Goal: Transaction & Acquisition: Purchase product/service

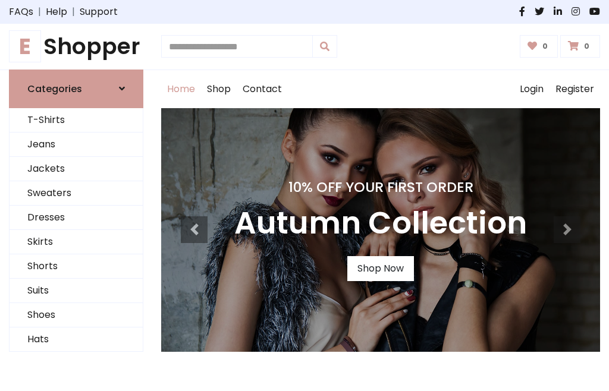
click at [304, 196] on h4 "10% Off Your First Order" at bounding box center [380, 187] width 292 height 17
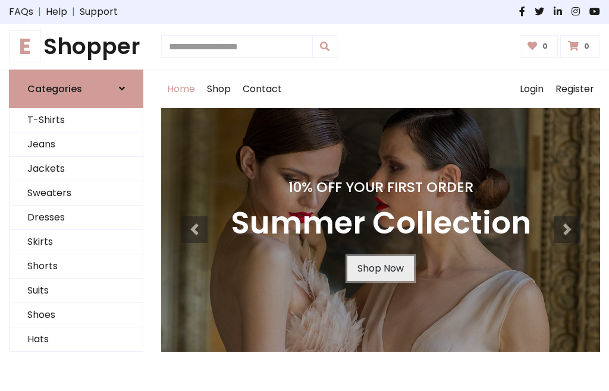
click at [380, 268] on link "Shop Now" at bounding box center [380, 268] width 67 height 25
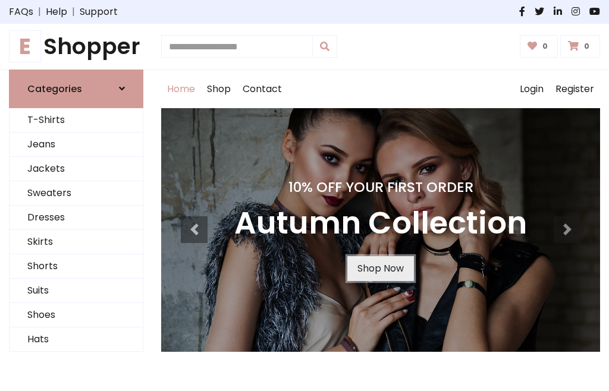
click at [380, 268] on link "Shop Now" at bounding box center [380, 268] width 67 height 25
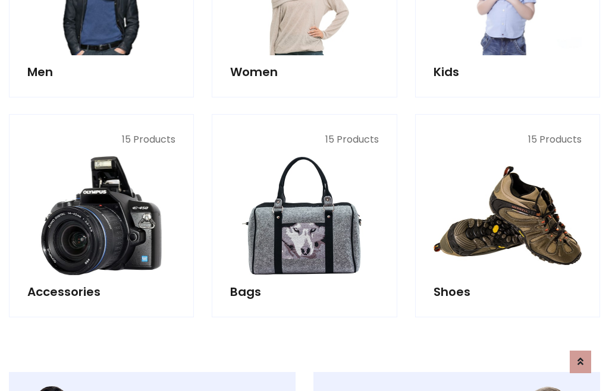
scroll to position [1185, 0]
